Goal: Task Accomplishment & Management: Complete application form

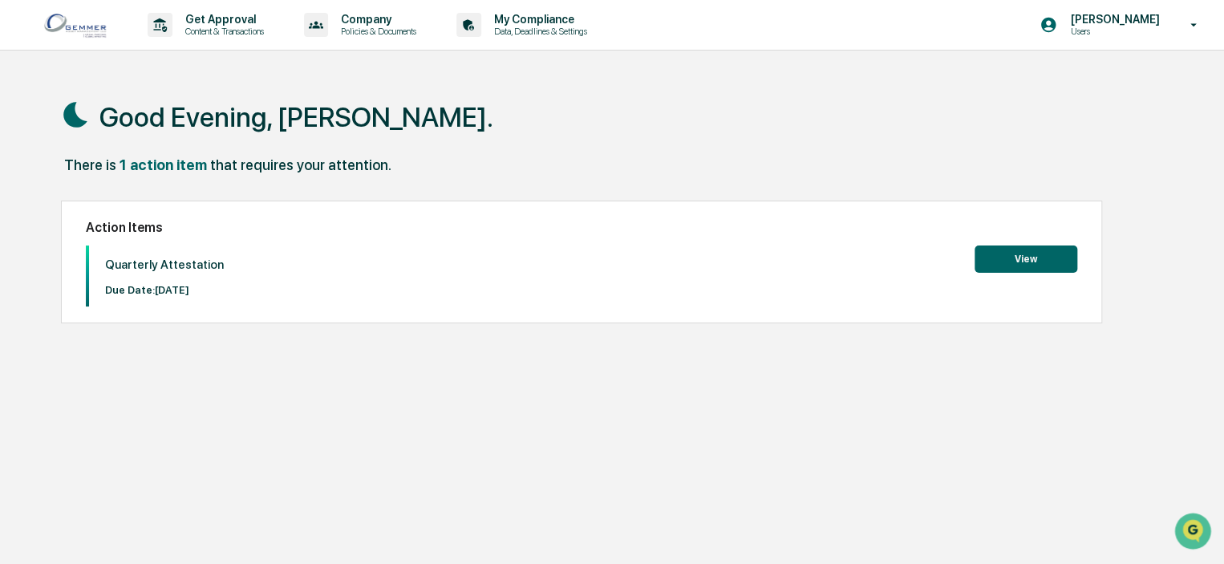
click at [1023, 263] on button "View" at bounding box center [1025, 258] width 103 height 27
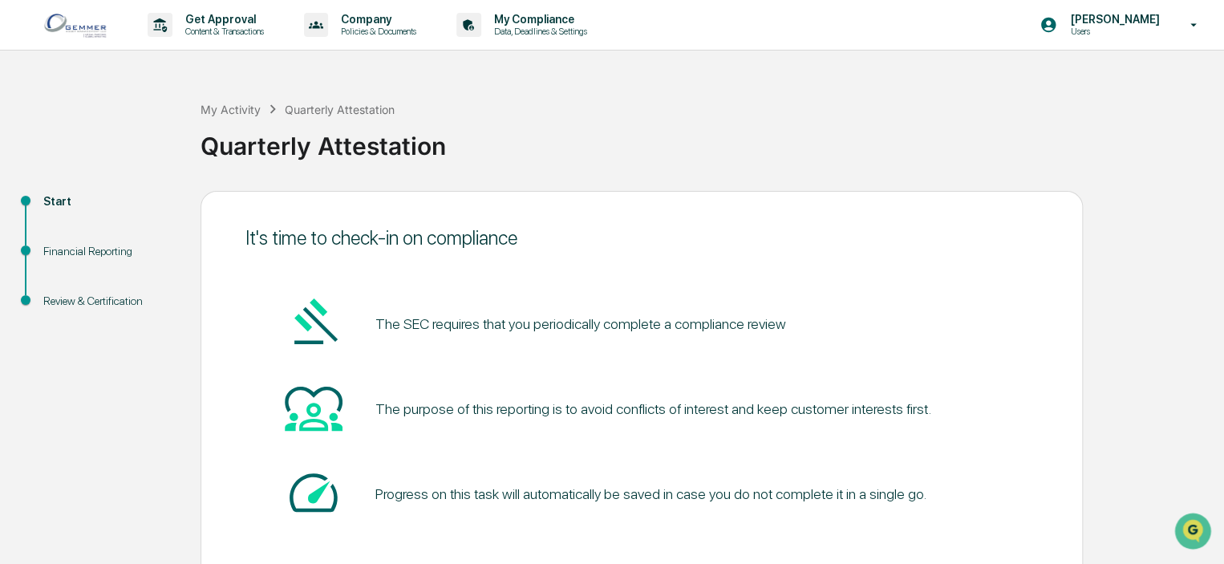
scroll to position [81, 0]
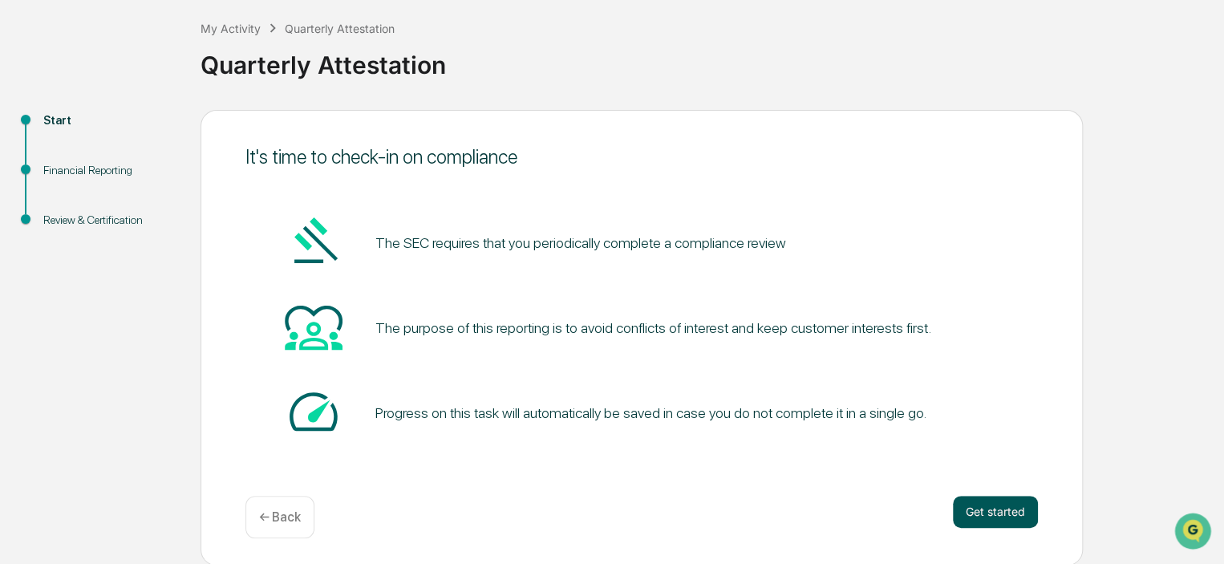
click at [1015, 510] on button "Get started" at bounding box center [995, 512] width 85 height 32
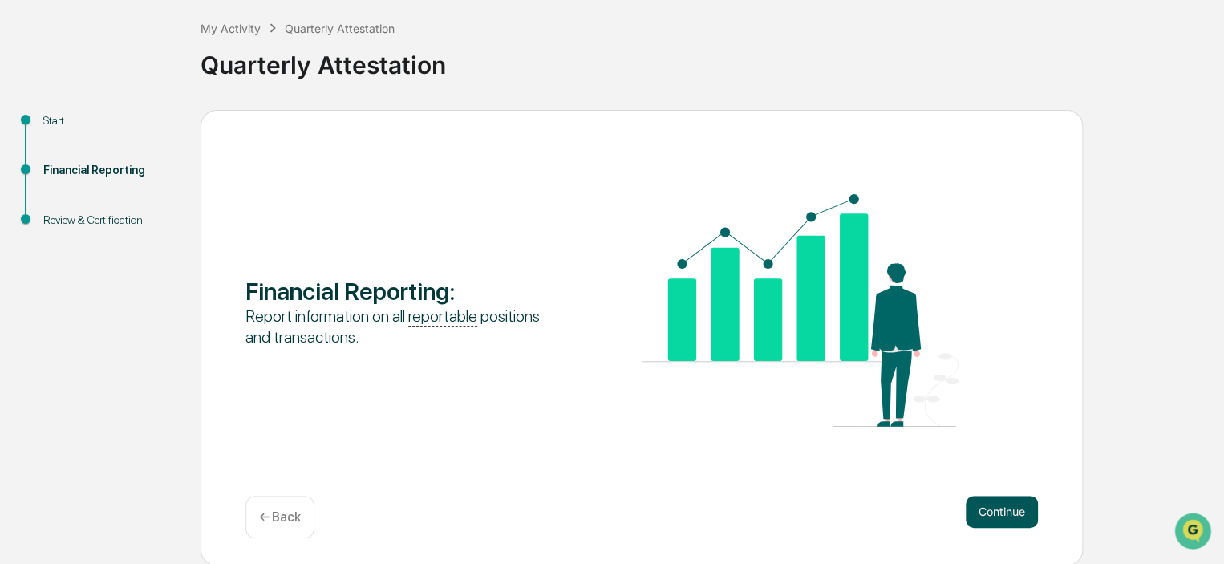
click at [994, 510] on button "Continue" at bounding box center [1002, 512] width 72 height 32
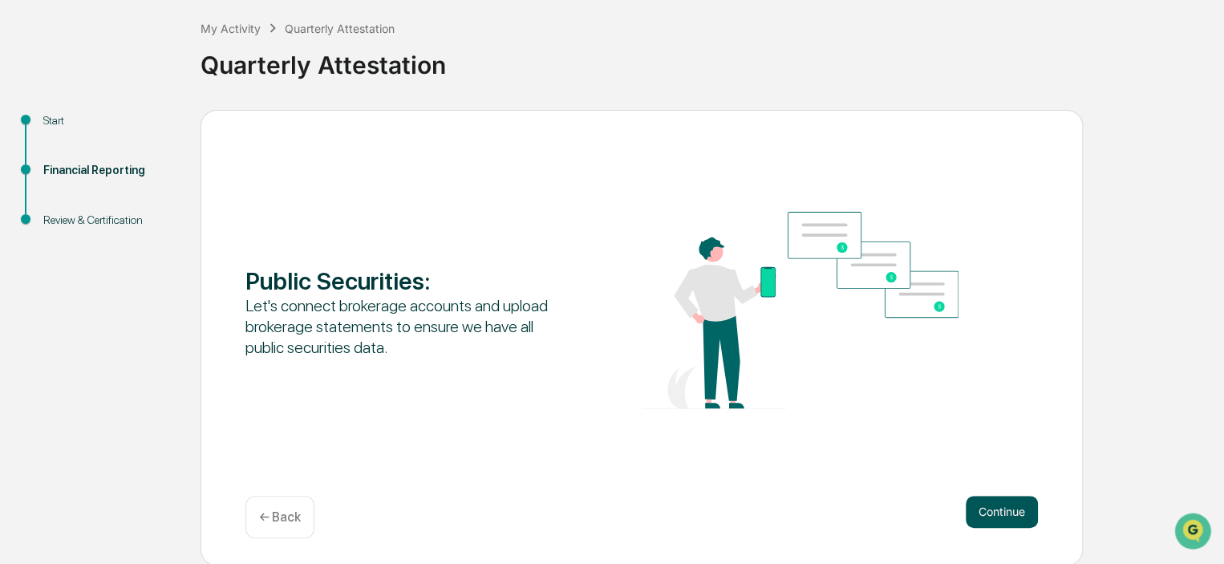
click at [997, 509] on button "Continue" at bounding box center [1002, 512] width 72 height 32
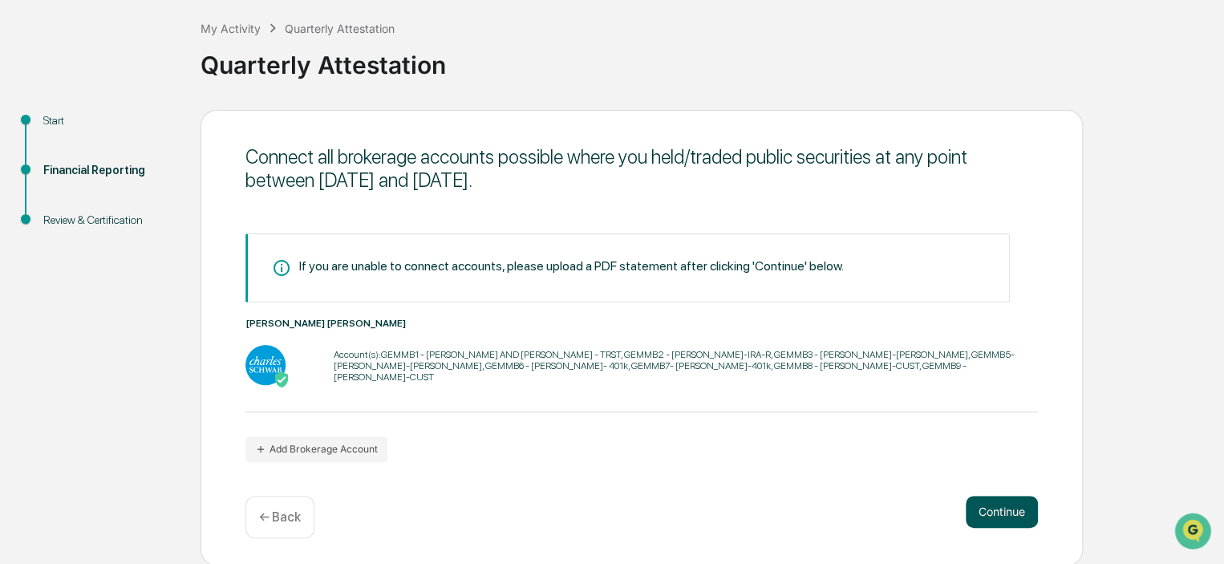
click at [997, 509] on button "Continue" at bounding box center [1002, 512] width 72 height 32
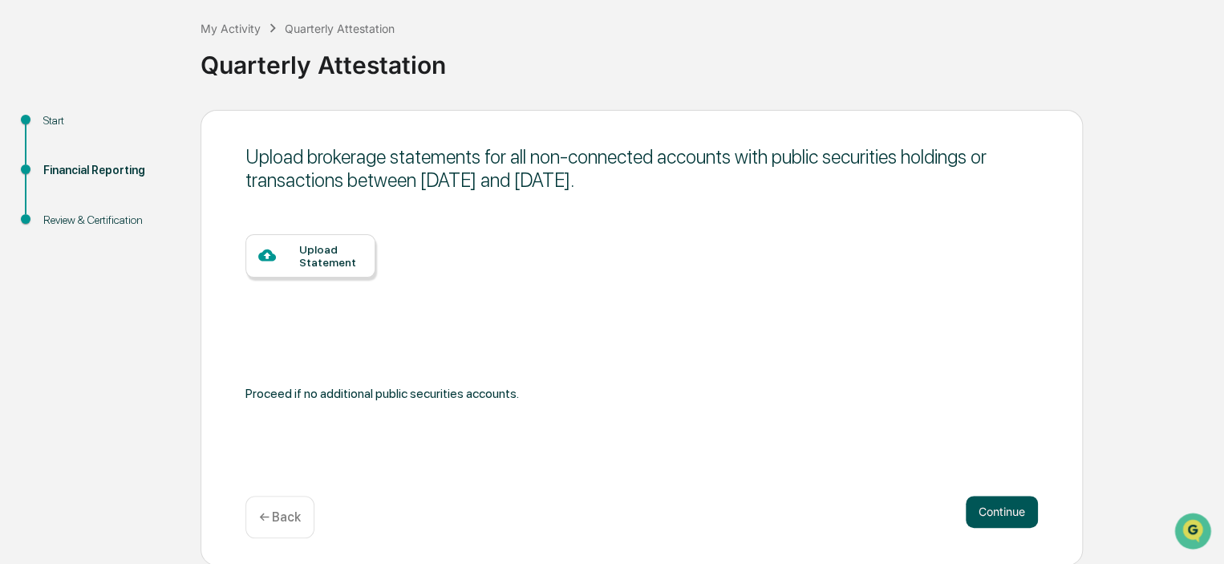
click at [997, 509] on button "Continue" at bounding box center [1002, 512] width 72 height 32
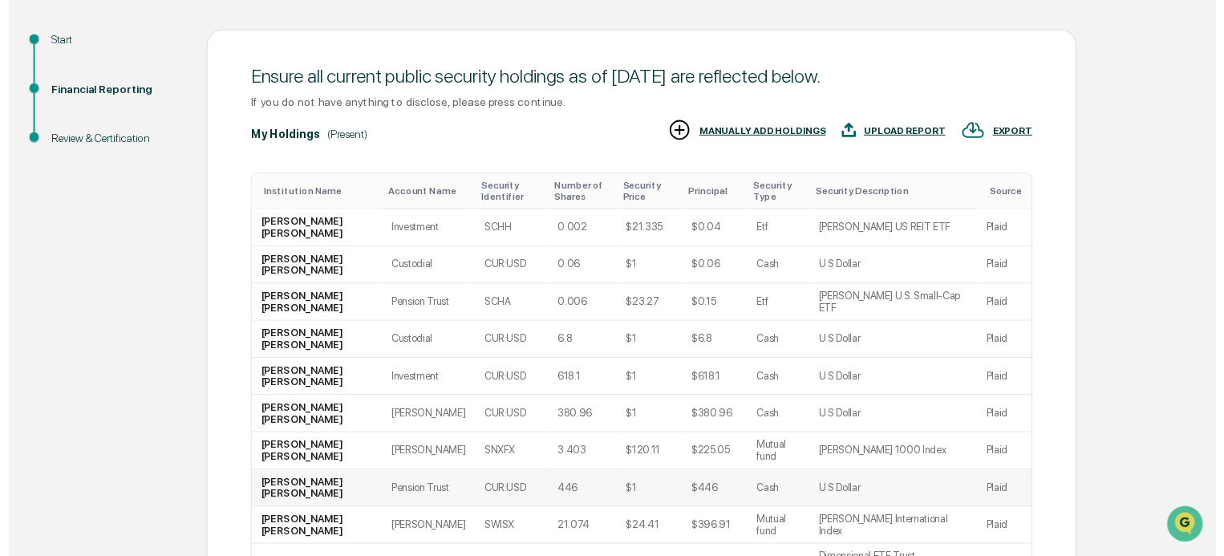
scroll to position [327, 0]
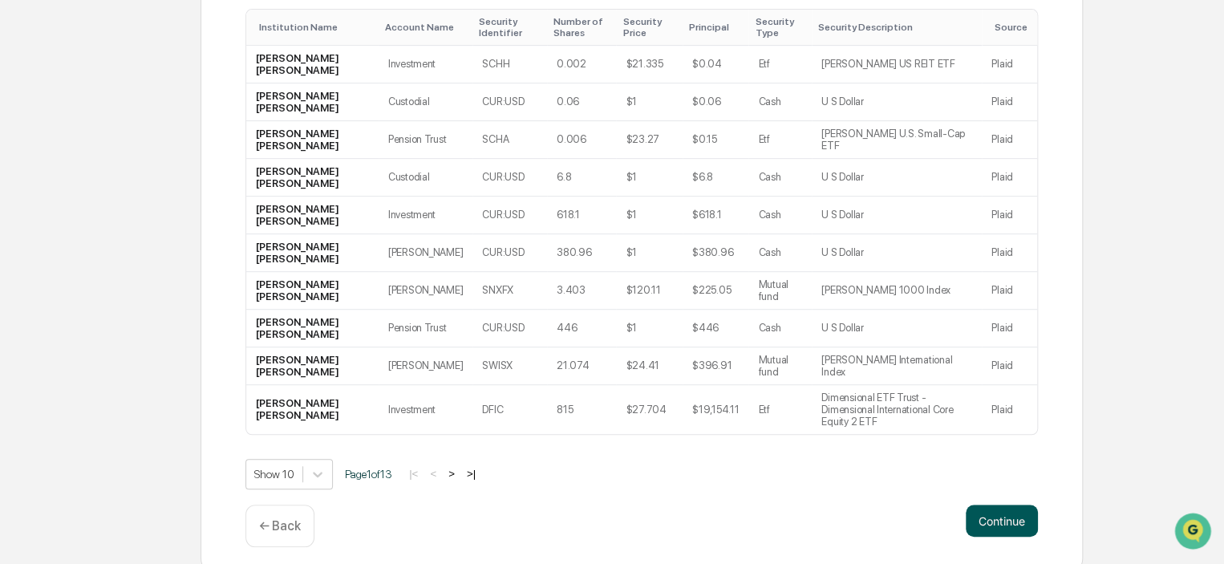
click at [1002, 516] on button "Continue" at bounding box center [1002, 520] width 72 height 32
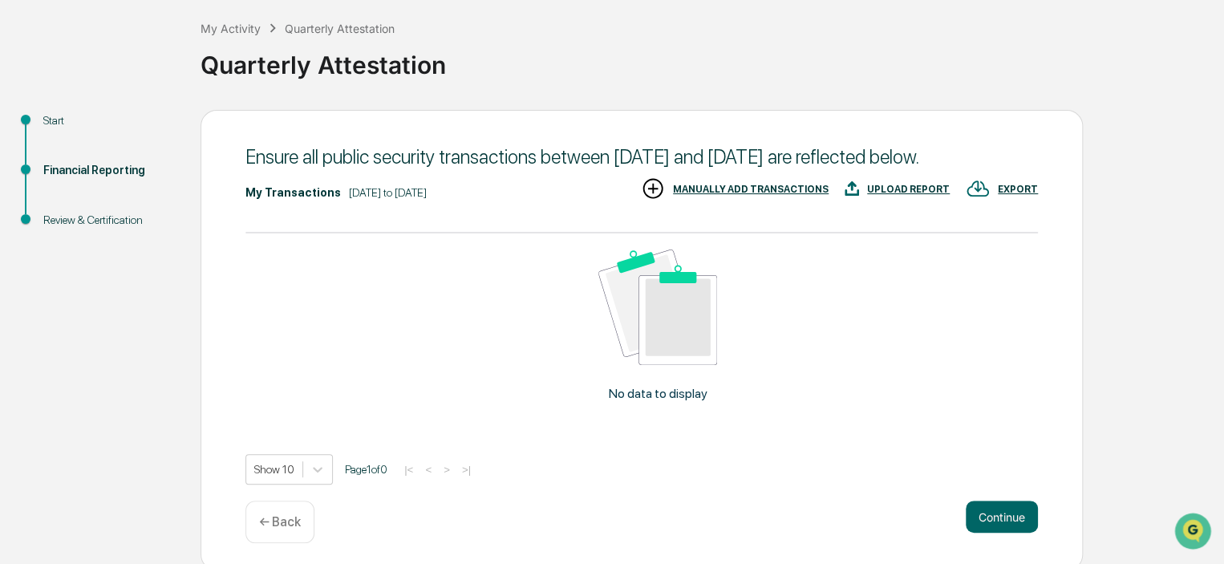
scroll to position [109, 0]
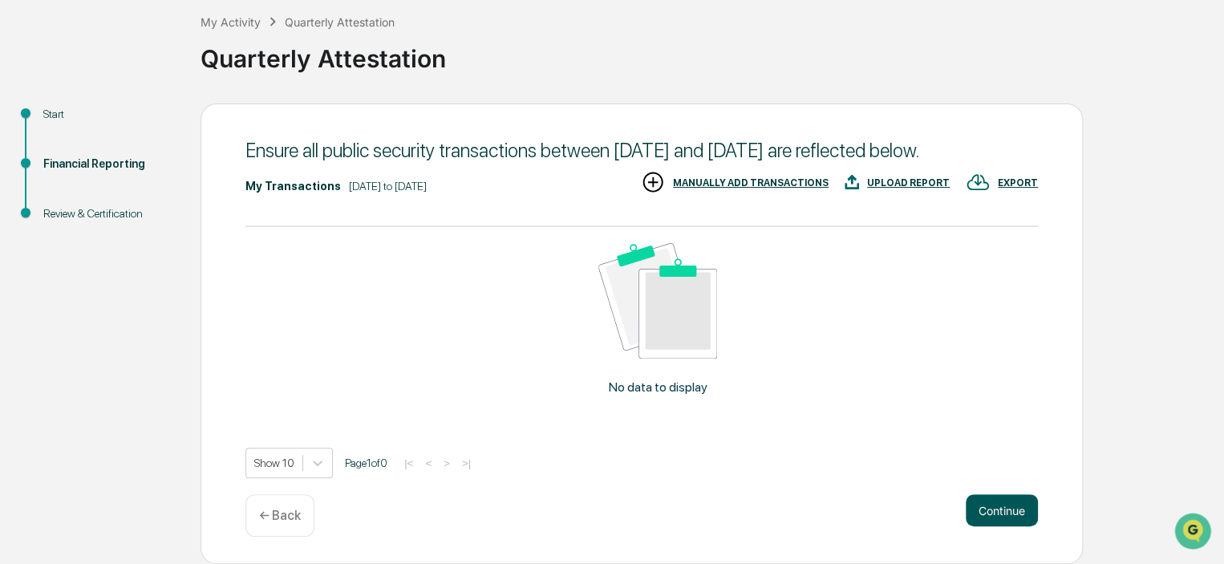
click at [991, 507] on button "Continue" at bounding box center [1002, 510] width 72 height 32
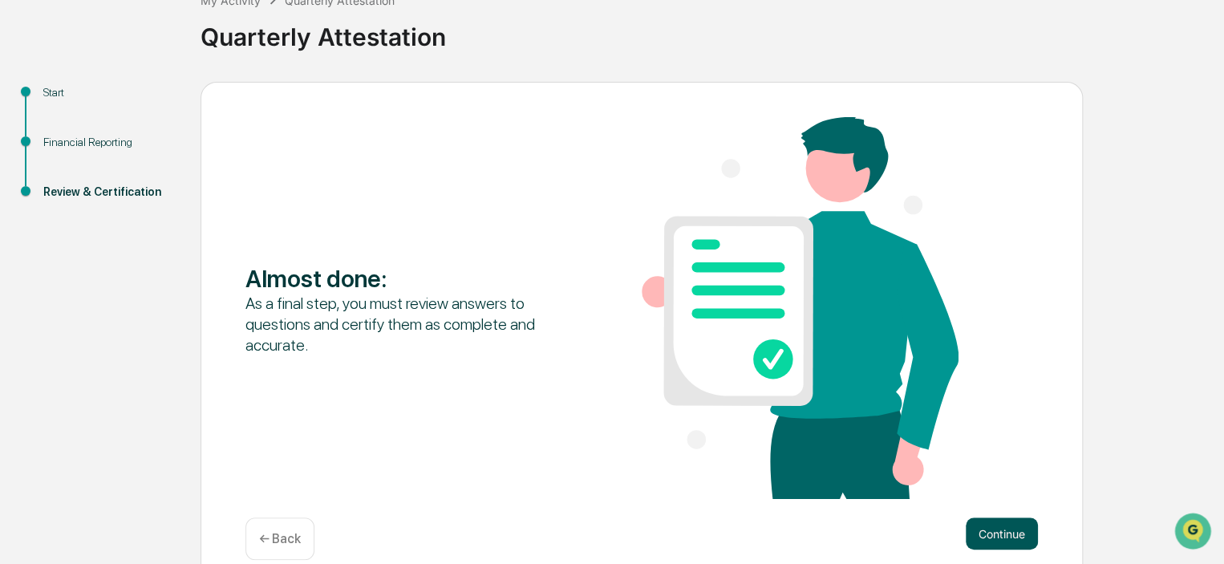
click at [1009, 545] on button "Continue" at bounding box center [1002, 533] width 72 height 32
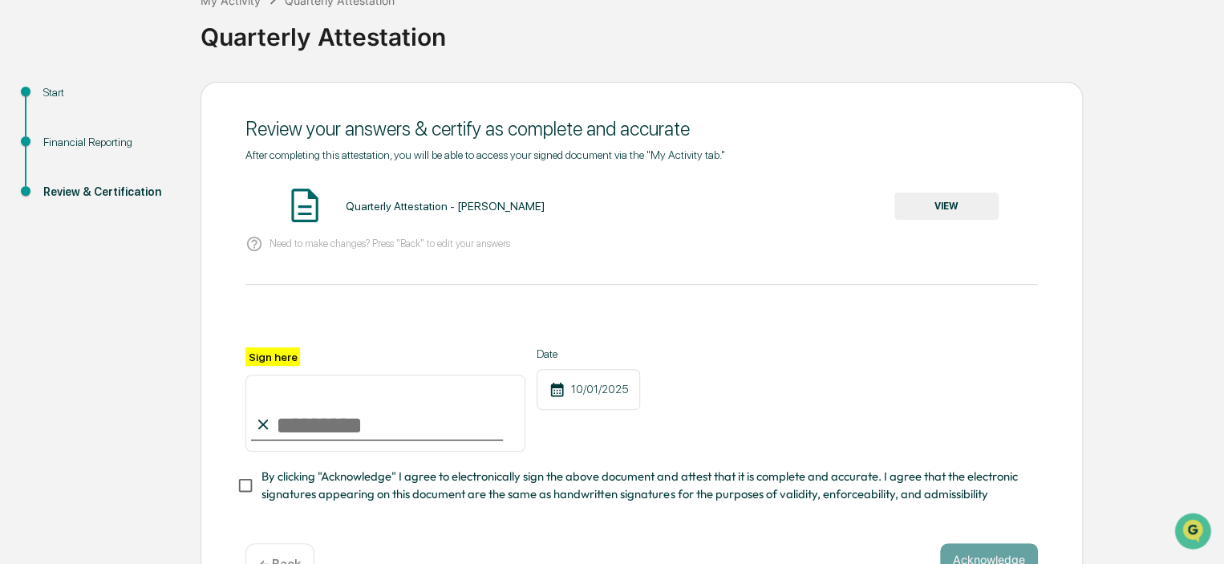
click at [443, 429] on input "Sign here" at bounding box center [385, 412] width 280 height 77
click at [262, 358] on label "Sign here" at bounding box center [272, 356] width 55 height 18
click at [262, 374] on input "Sign here" at bounding box center [385, 412] width 280 height 77
type input "**********"
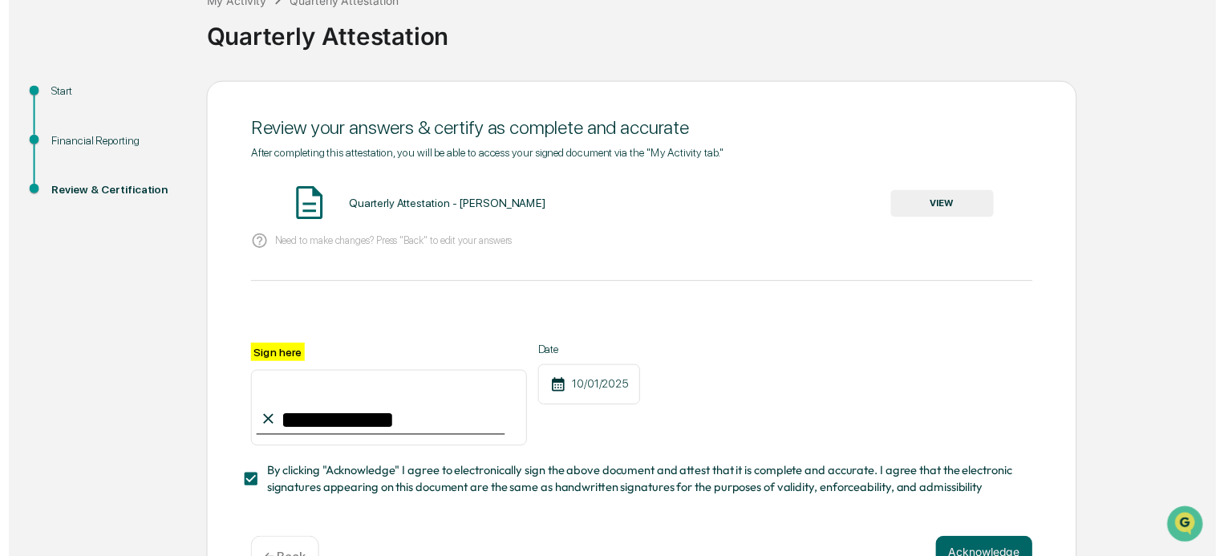
scroll to position [164, 0]
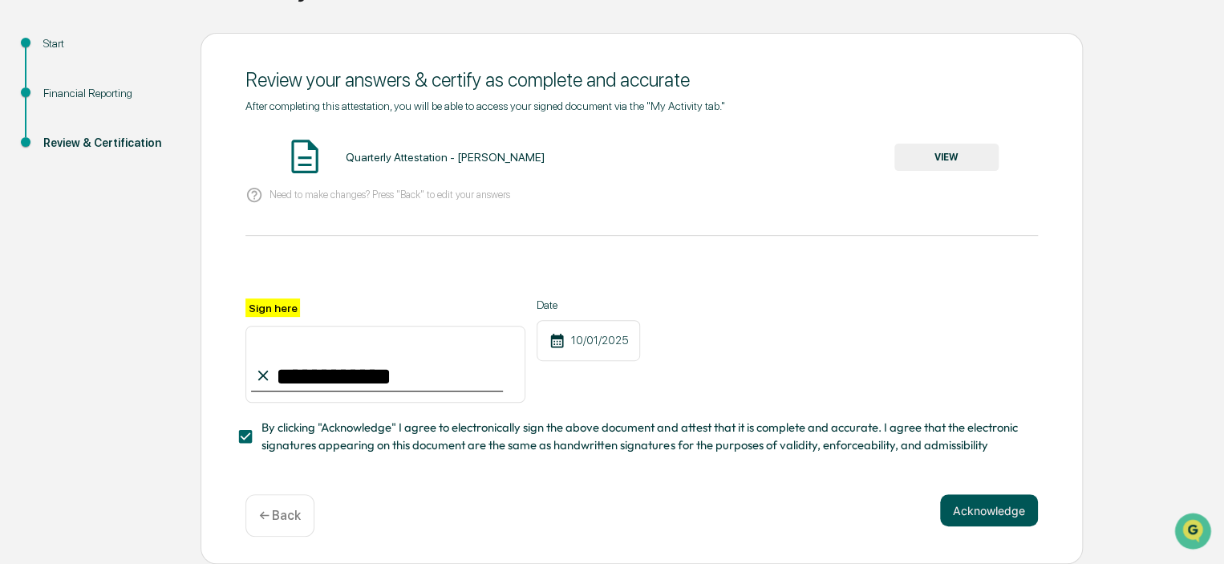
click at [990, 507] on button "Acknowledge" at bounding box center [989, 510] width 98 height 32
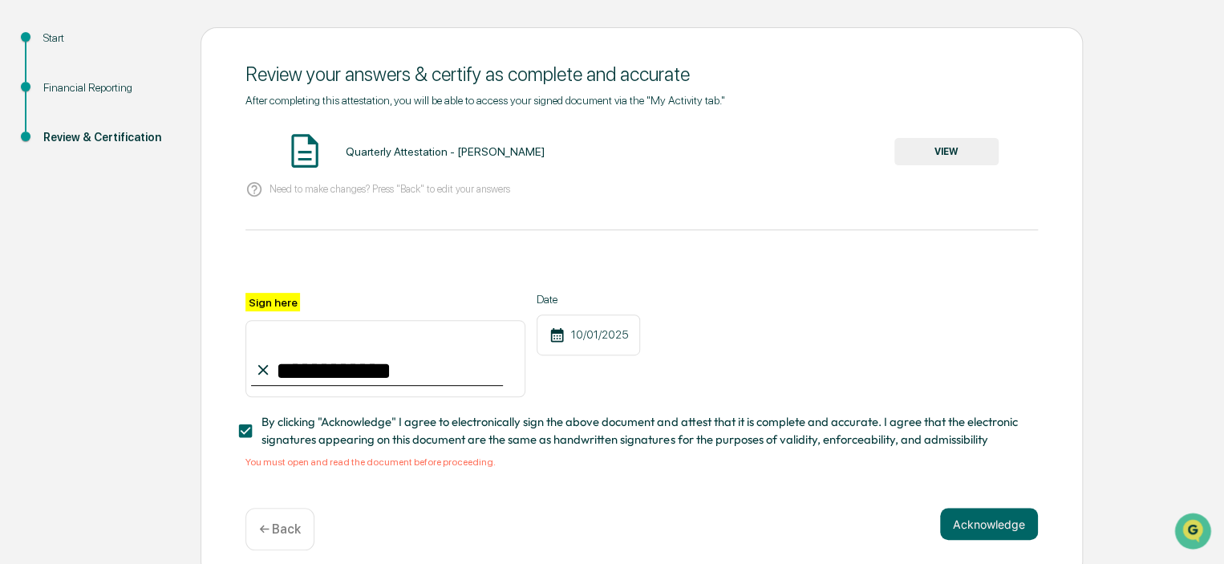
click at [951, 159] on button "VIEW" at bounding box center [946, 151] width 104 height 27
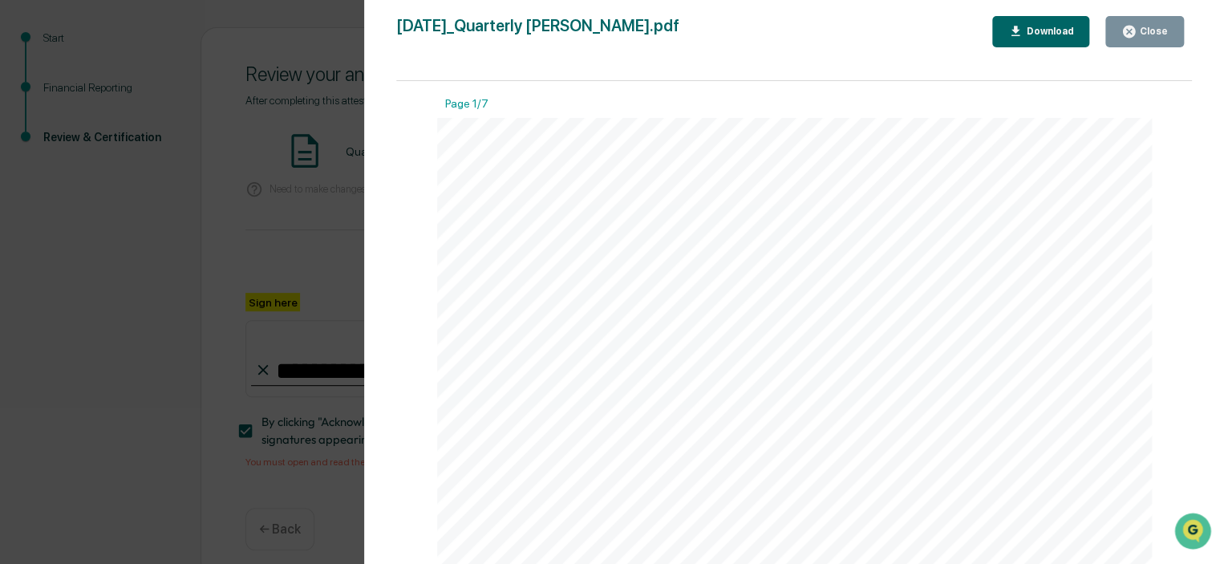
click at [1161, 32] on div "Close" at bounding box center [1151, 31] width 31 height 11
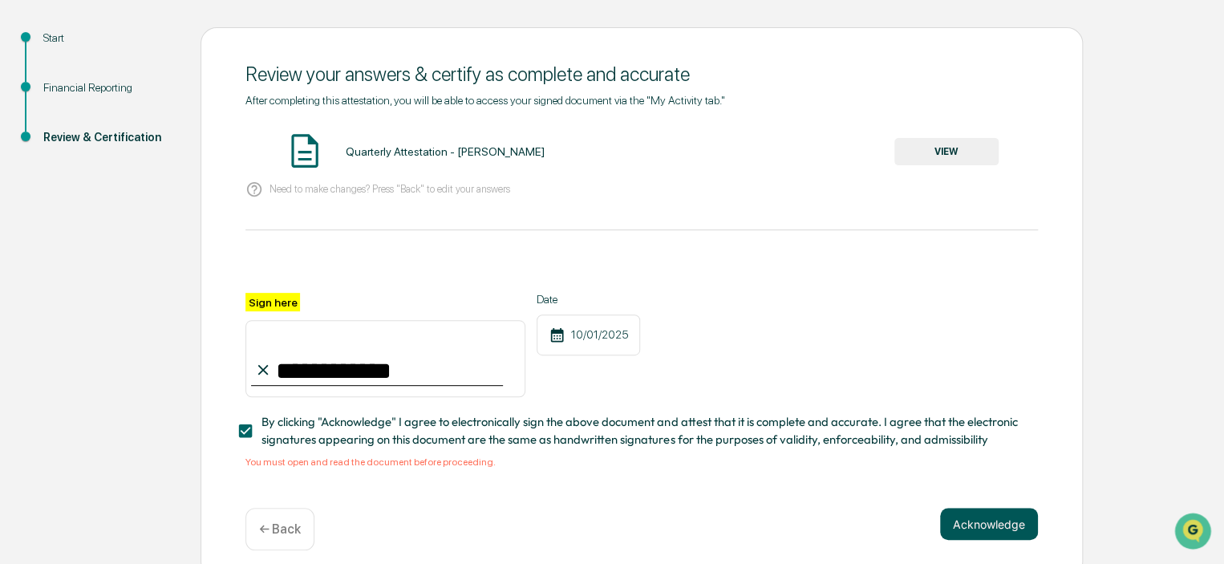
click at [1003, 524] on button "Acknowledge" at bounding box center [989, 524] width 98 height 32
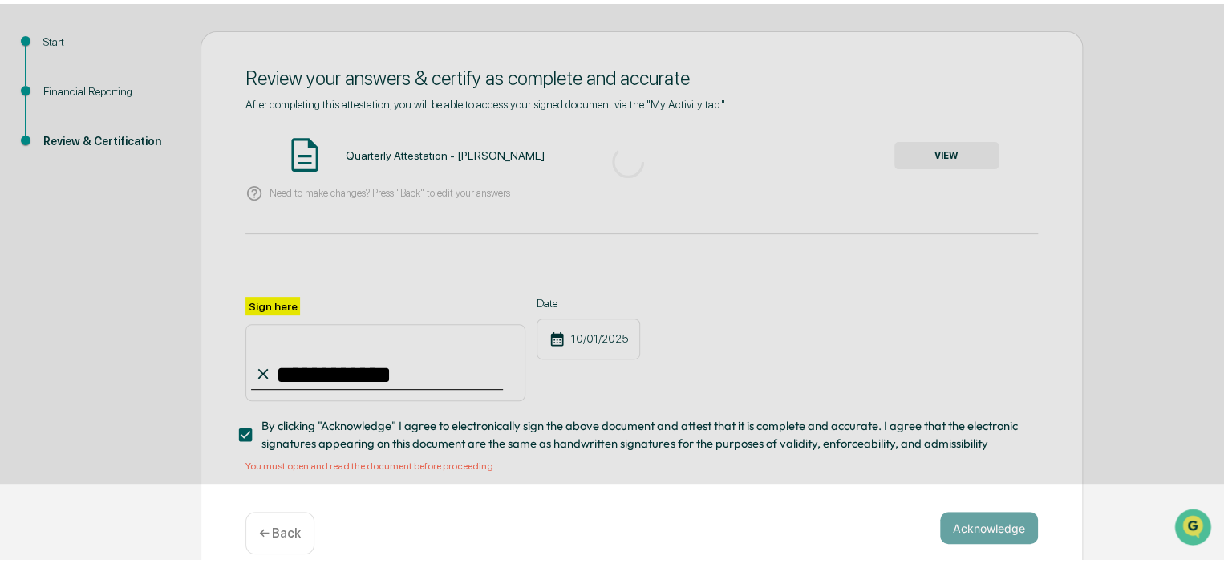
scroll to position [81, 0]
